Goal: Communication & Community: Answer question/provide support

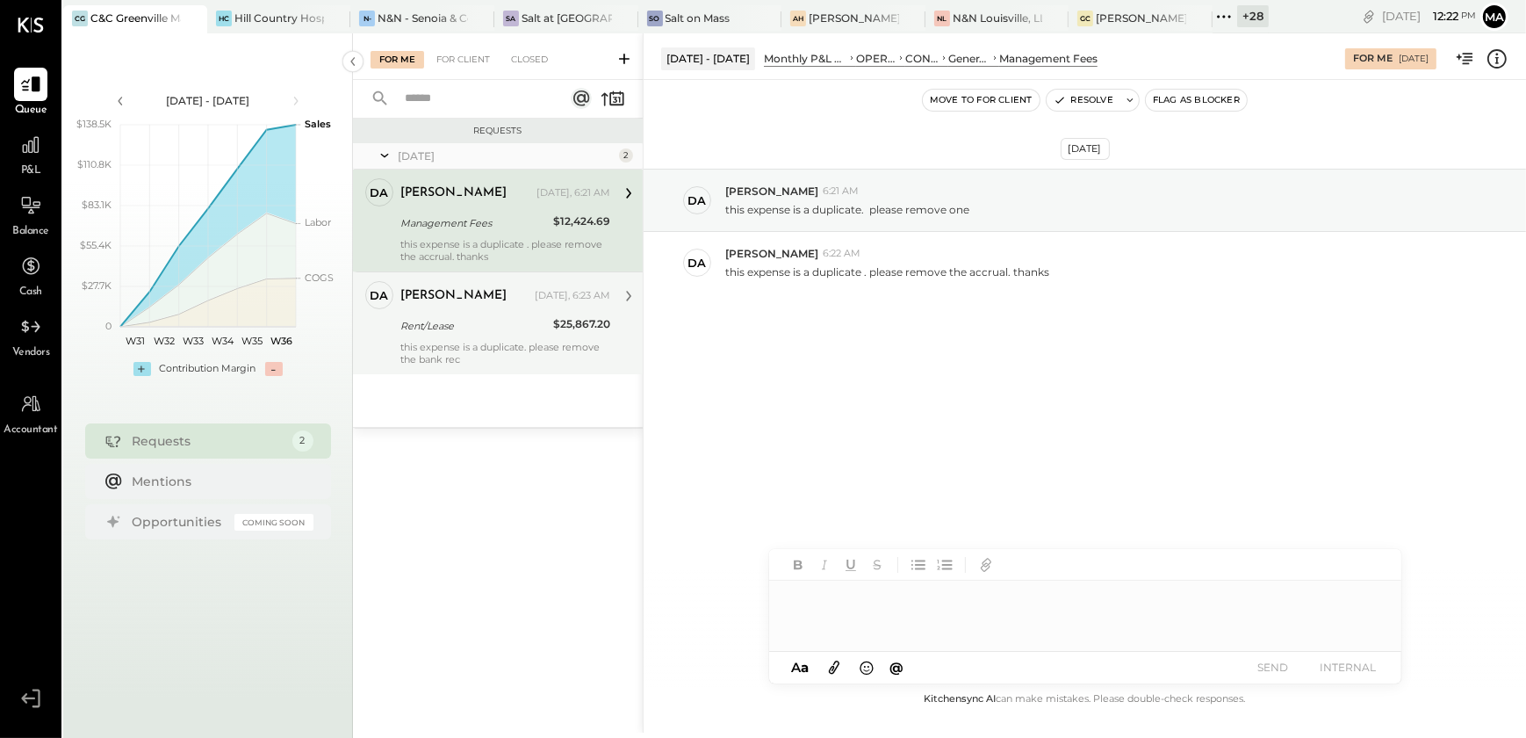
click at [457, 360] on div "this expense is a duplicate. please remove the bank rec" at bounding box center [505, 353] width 210 height 25
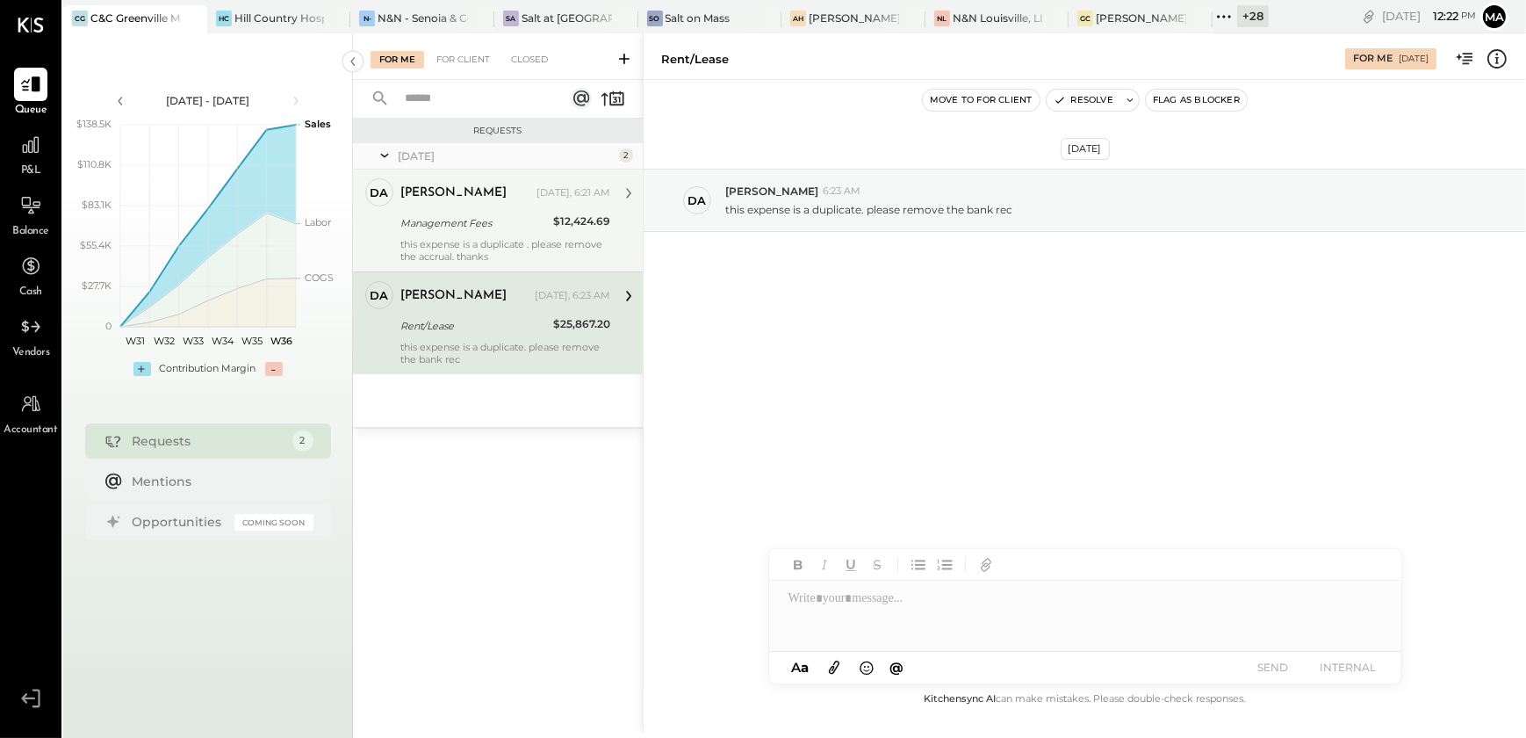
click at [457, 234] on div "[DEMOGRAPHIC_DATA] [DATE], 6:21 AM Management Fees $12,424.69 this expense is a…" at bounding box center [505, 220] width 210 height 84
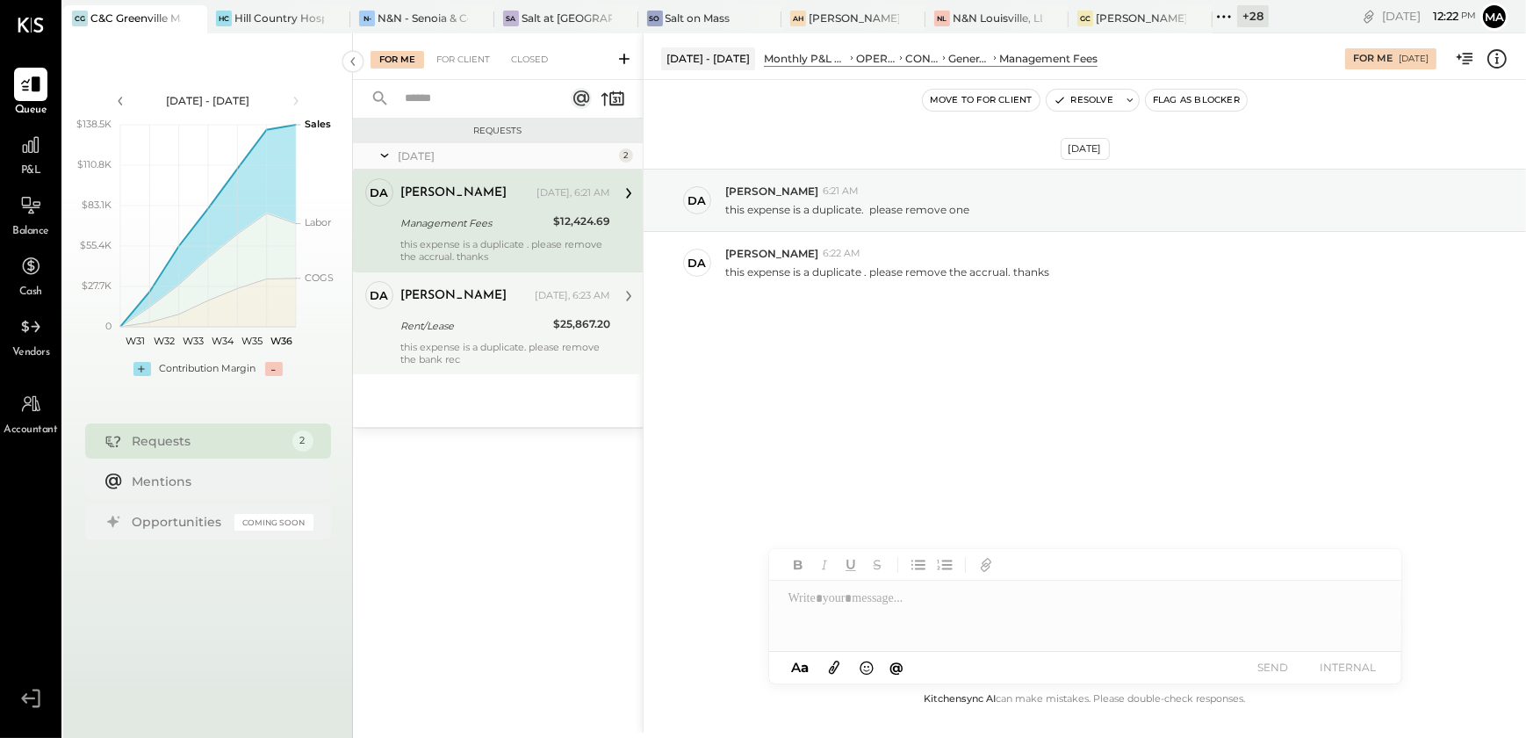
click at [474, 335] on div "[DEMOGRAPHIC_DATA] [DATE], 6:23 AM Rent/Lease $25,867.20 this expense is a dupl…" at bounding box center [505, 323] width 210 height 84
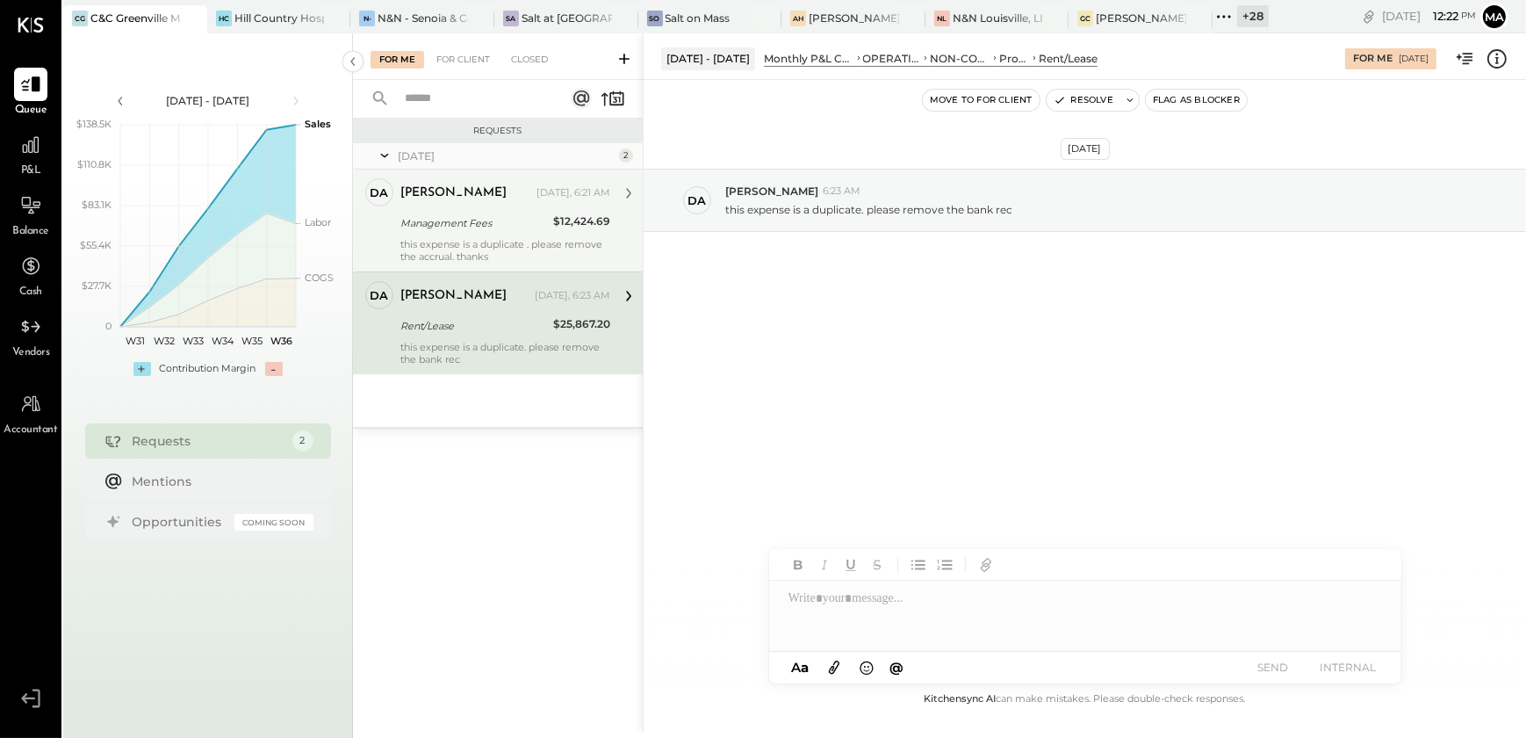
click at [480, 227] on div "Management Fees" at bounding box center [474, 223] width 148 height 18
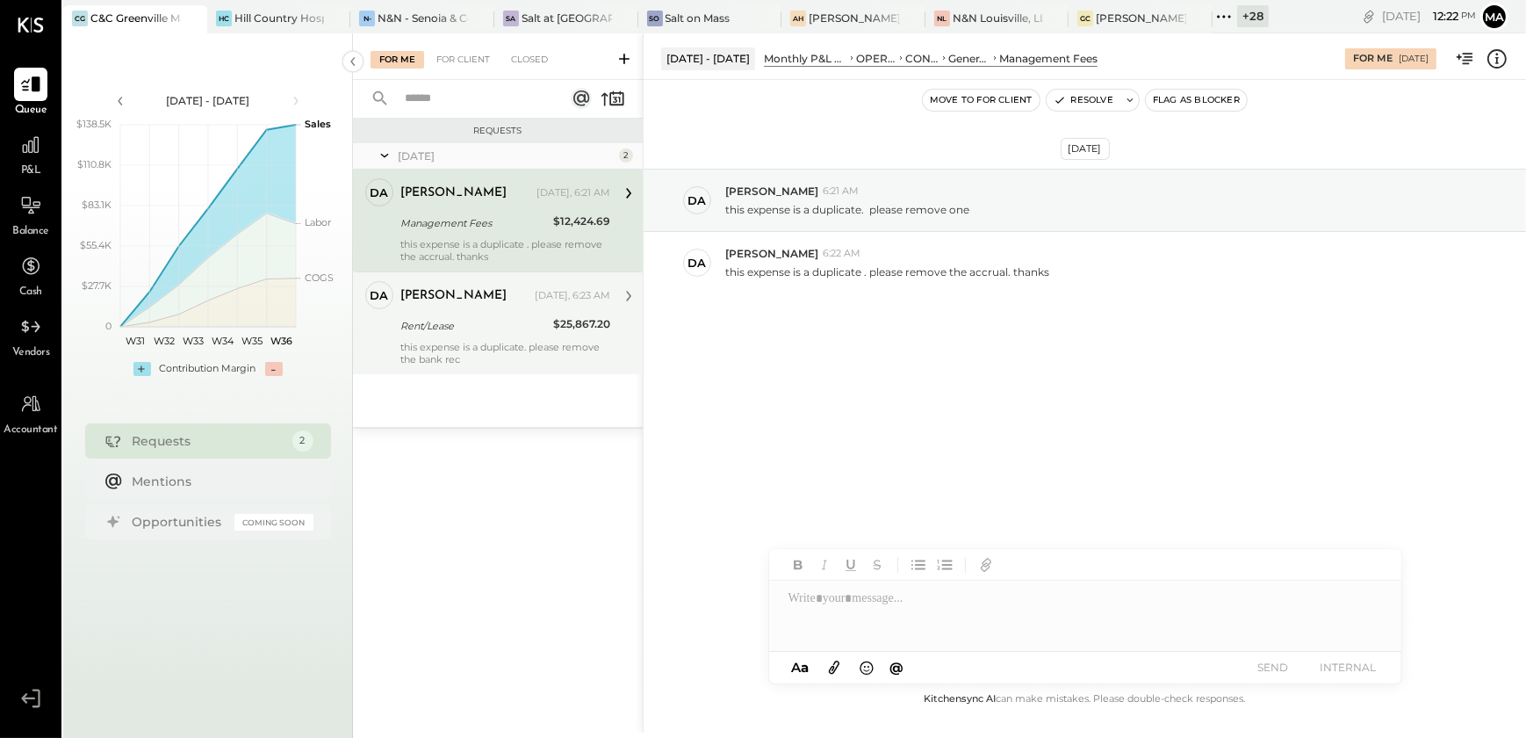
click at [492, 307] on div "[DEMOGRAPHIC_DATA] [DATE], 6:23 AM" at bounding box center [505, 296] width 210 height 30
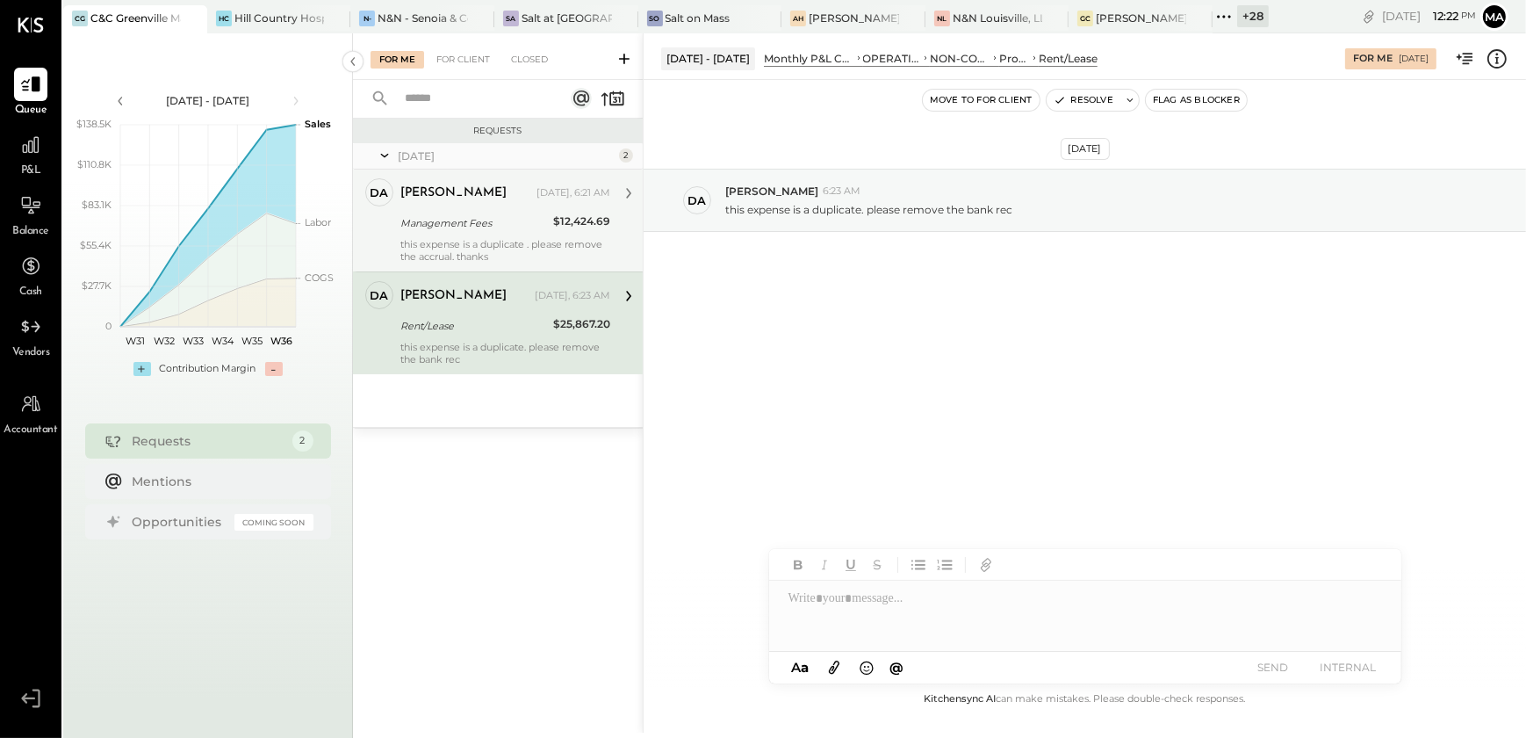
click at [485, 225] on div "Management Fees" at bounding box center [474, 223] width 148 height 18
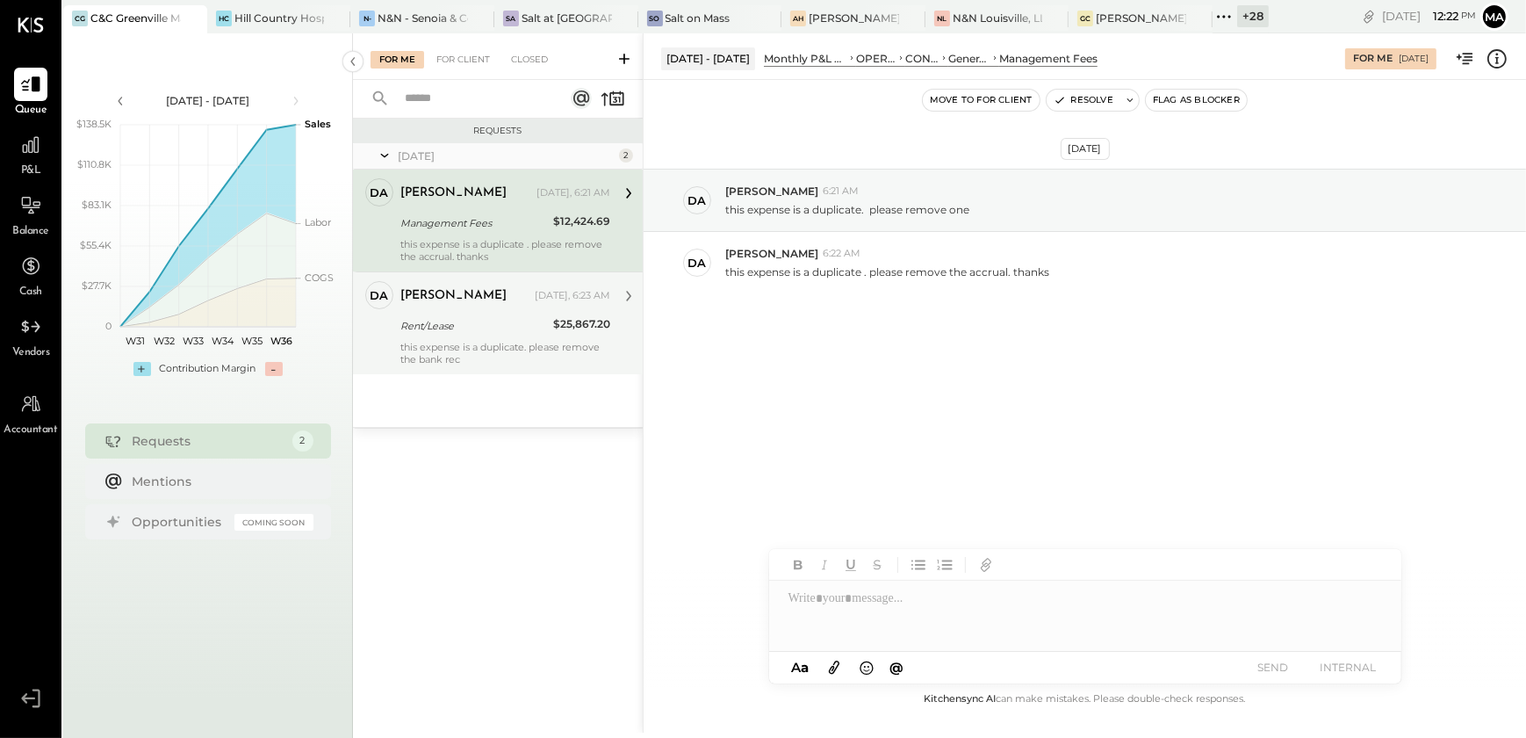
click at [492, 315] on div "Rent/Lease" at bounding box center [474, 325] width 148 height 21
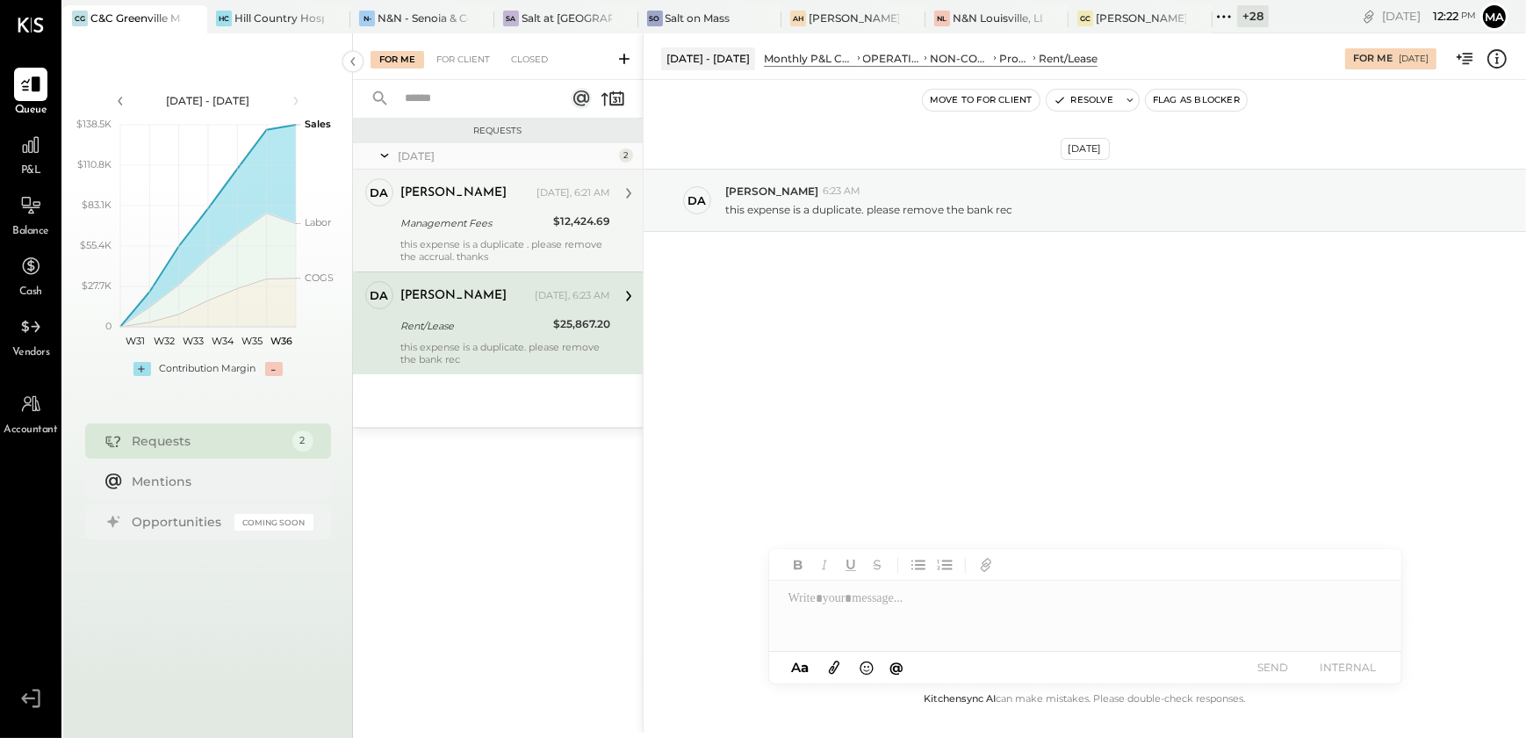
click at [487, 234] on div "[DEMOGRAPHIC_DATA] [DATE], 6:21 AM Management Fees $12,424.69 this expense is a…" at bounding box center [505, 220] width 210 height 84
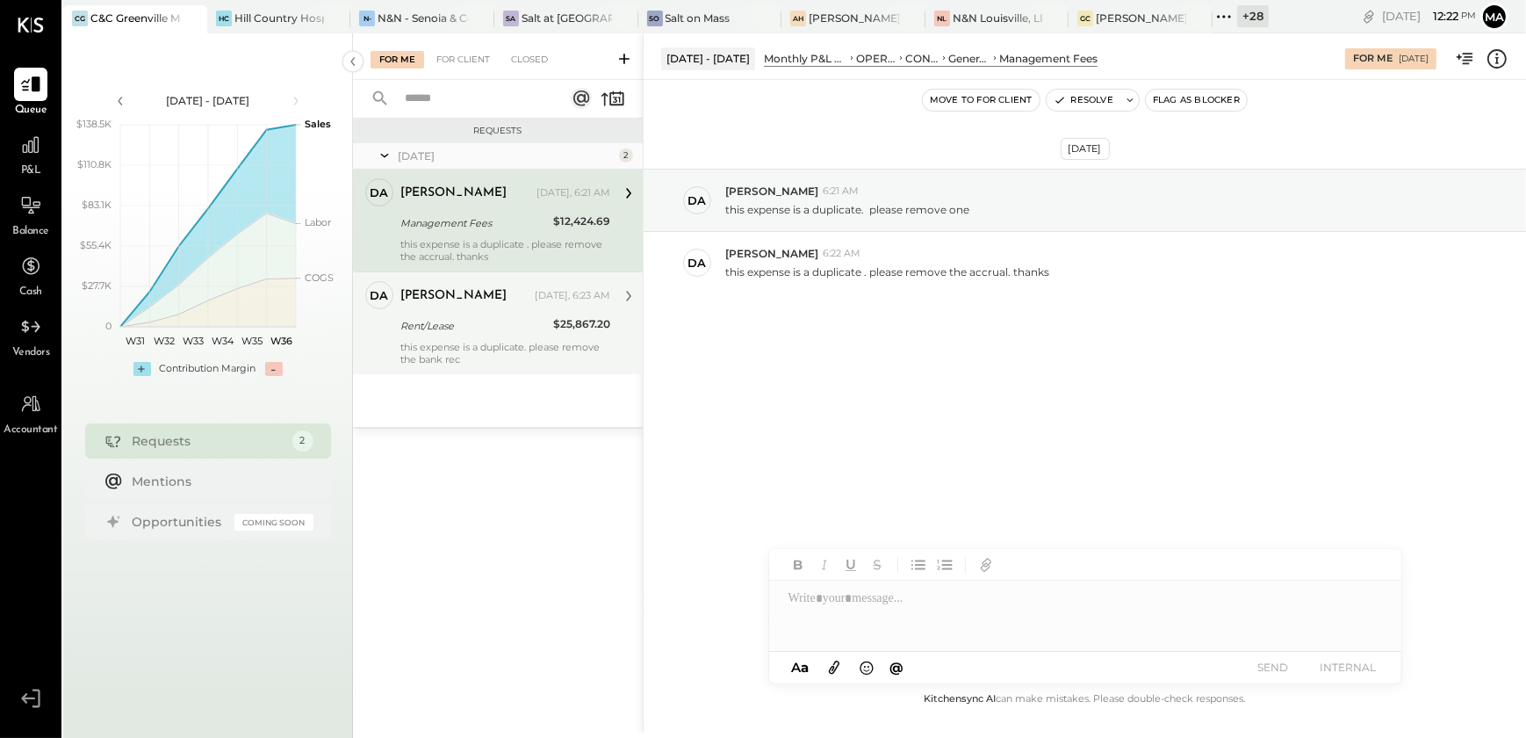
click at [492, 290] on div "[PERSON_NAME]" at bounding box center [465, 296] width 131 height 18
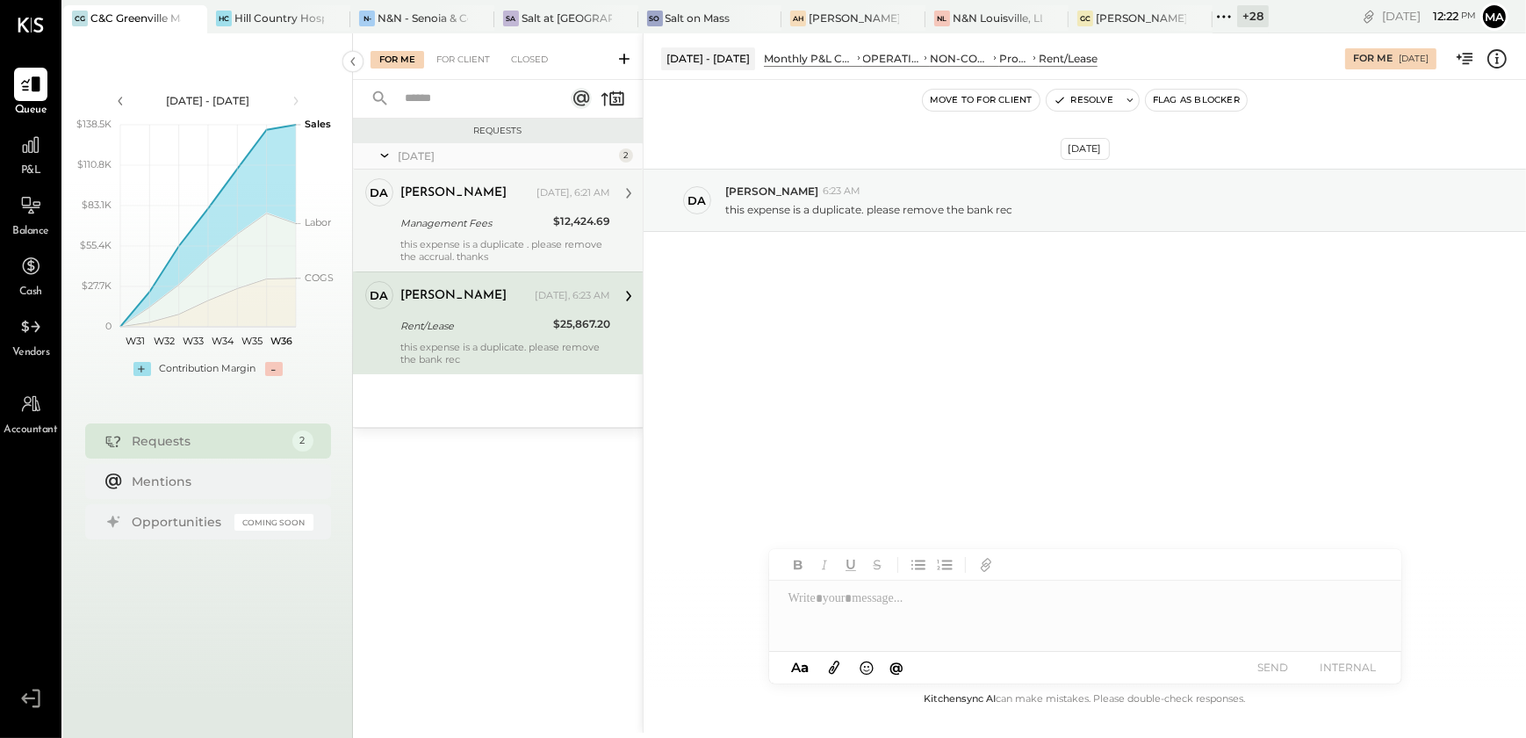
click at [474, 214] on div "Management Fees" at bounding box center [474, 223] width 148 height 18
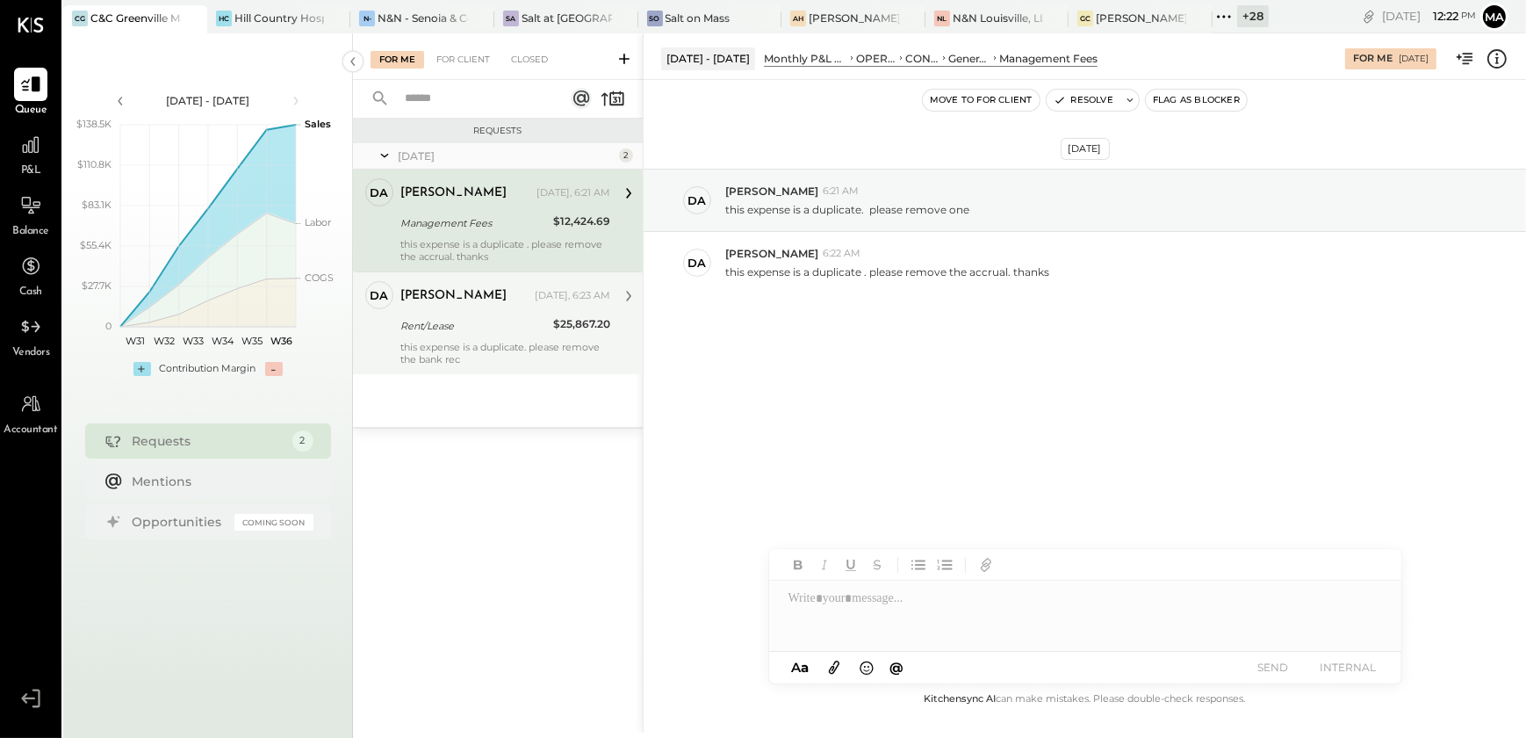
click at [482, 320] on div "Rent/Lease" at bounding box center [474, 326] width 148 height 18
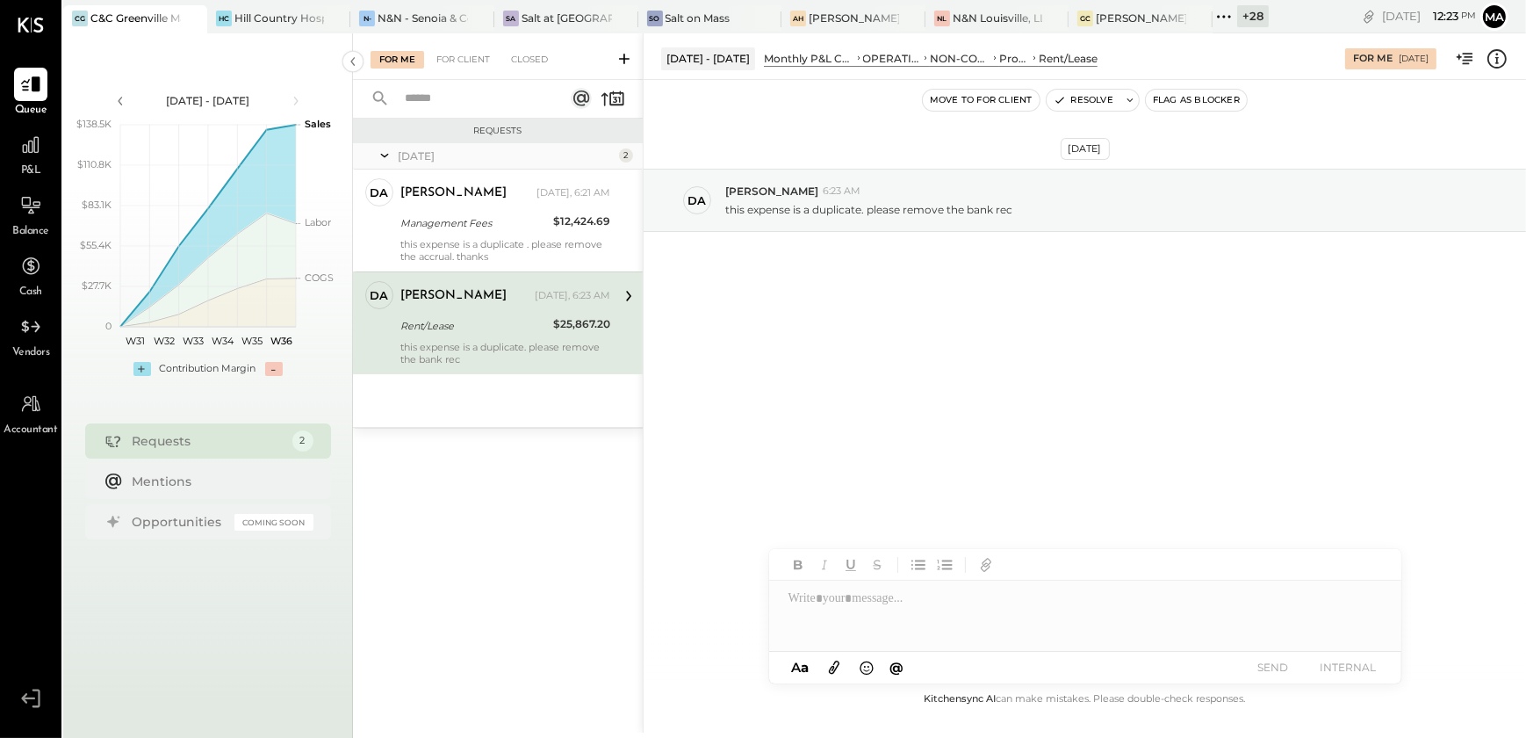
click at [1343, 327] on div "[DATE] da [PERSON_NAME][DEMOGRAPHIC_DATA]:23 AM this expense is a duplicate. pl…" at bounding box center [1085, 244] width 882 height 240
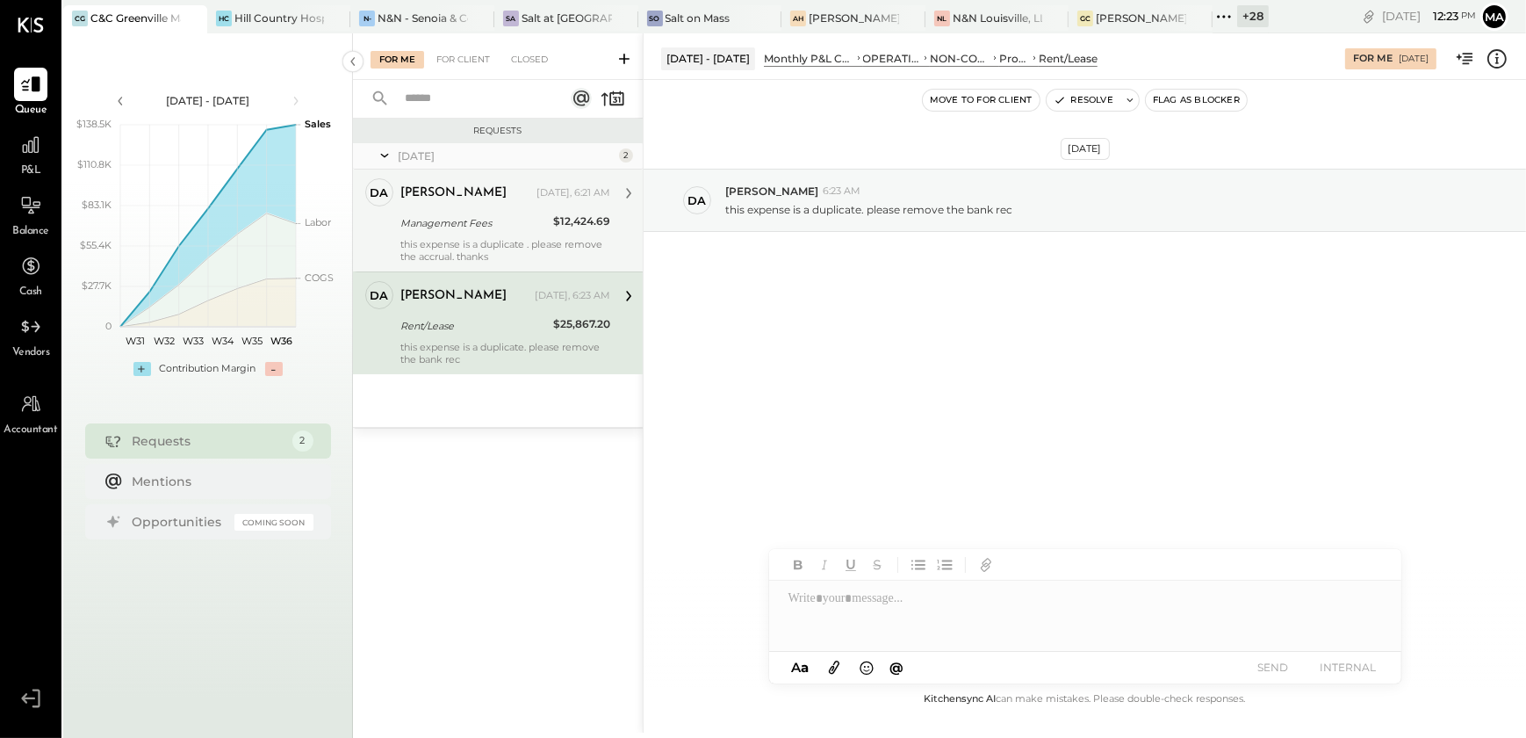
click at [558, 238] on div "this expense is a duplicate . please remove the accrual. thanks" at bounding box center [505, 250] width 210 height 25
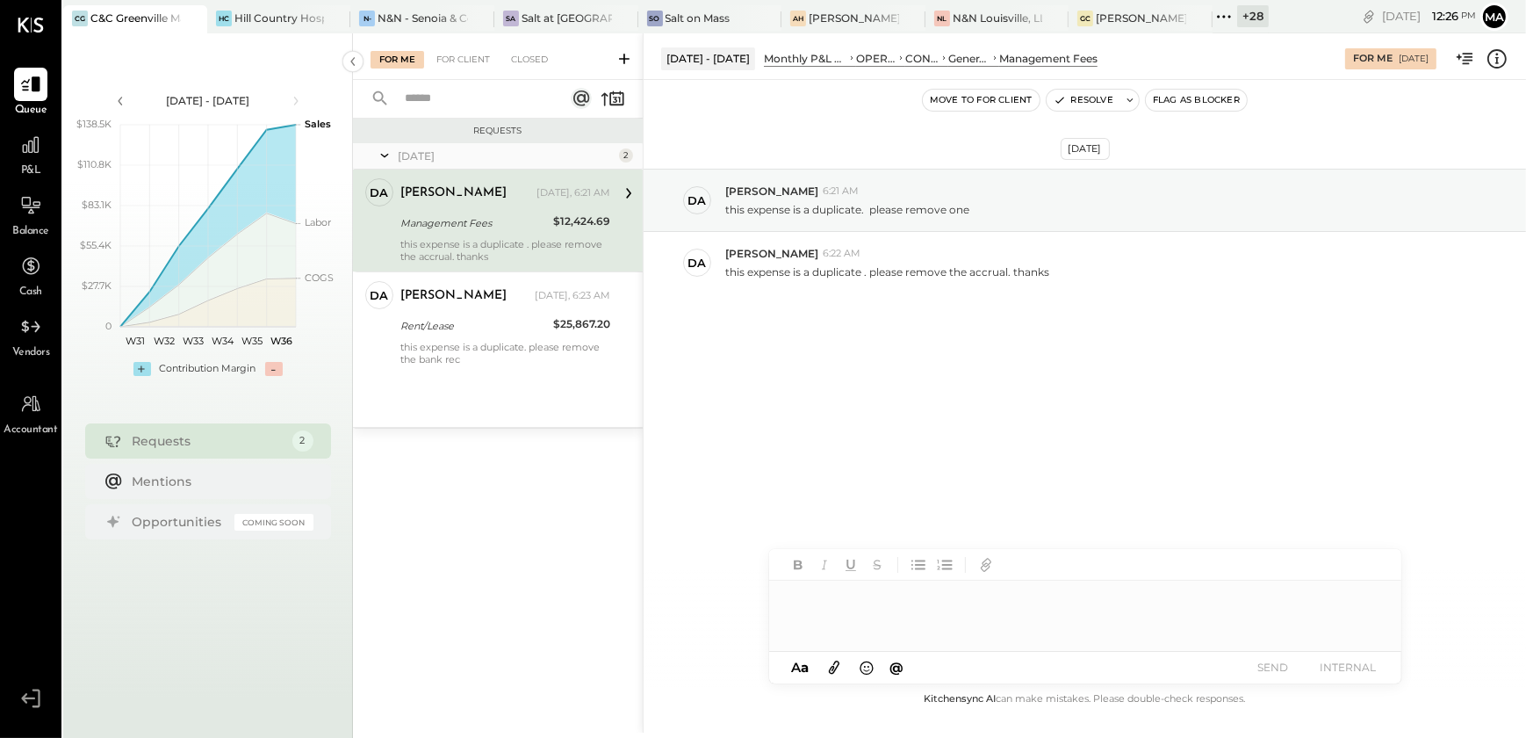
click at [821, 606] on div at bounding box center [1085, 615] width 632 height 70
click at [1054, 616] on div at bounding box center [1085, 615] width 632 height 70
click at [1289, 672] on button "SEND" at bounding box center [1273, 667] width 70 height 24
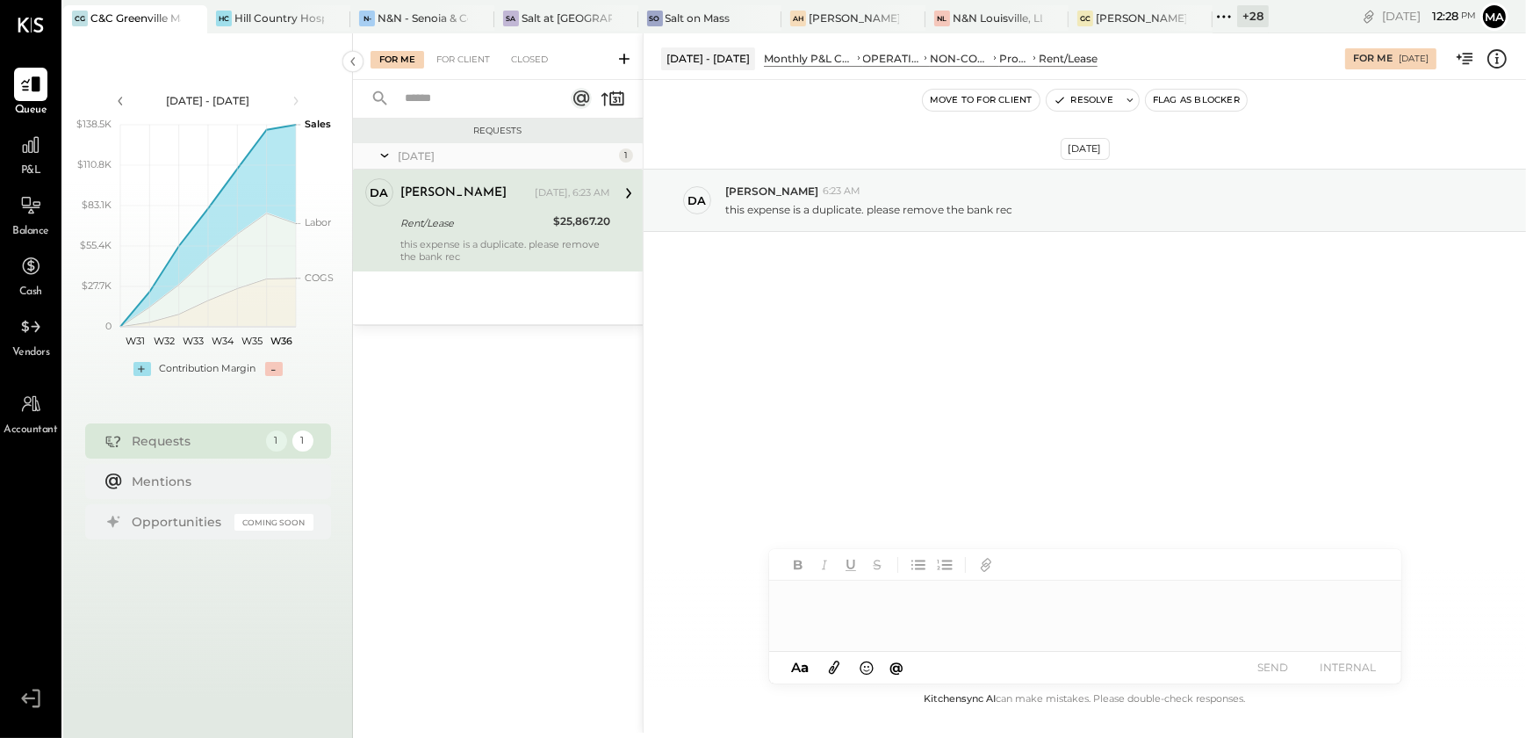
click at [874, 611] on div at bounding box center [1085, 615] width 632 height 70
click at [873, 595] on div at bounding box center [1085, 615] width 632 height 70
click at [1279, 676] on button "SEND" at bounding box center [1273, 667] width 70 height 24
